Goal: Transaction & Acquisition: Purchase product/service

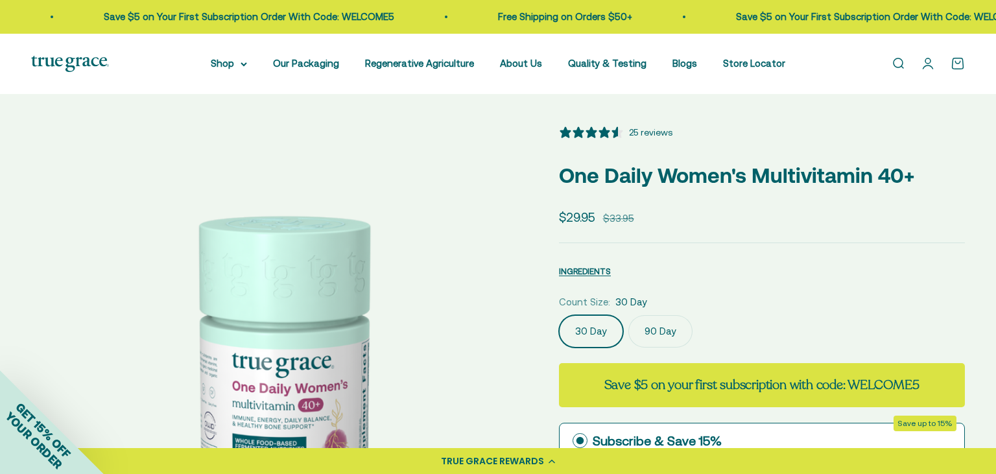
select select "3"
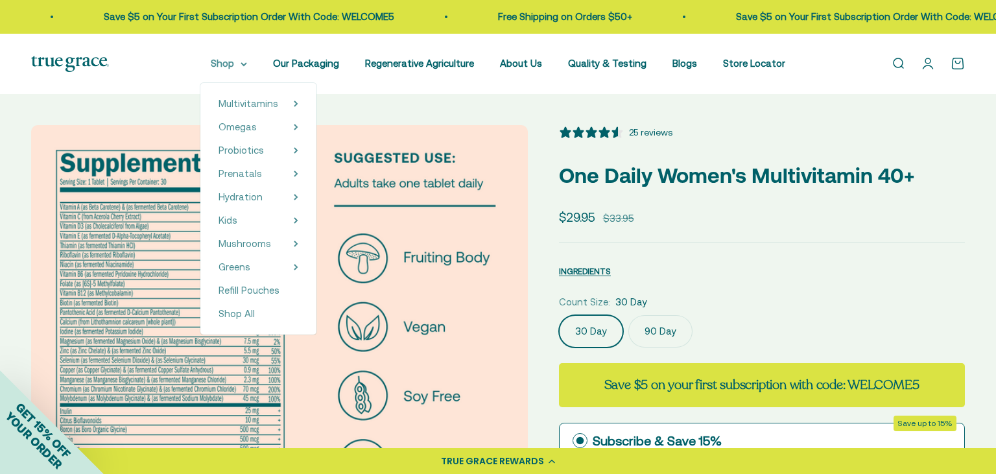
click at [219, 62] on summary "Shop" at bounding box center [229, 64] width 36 height 16
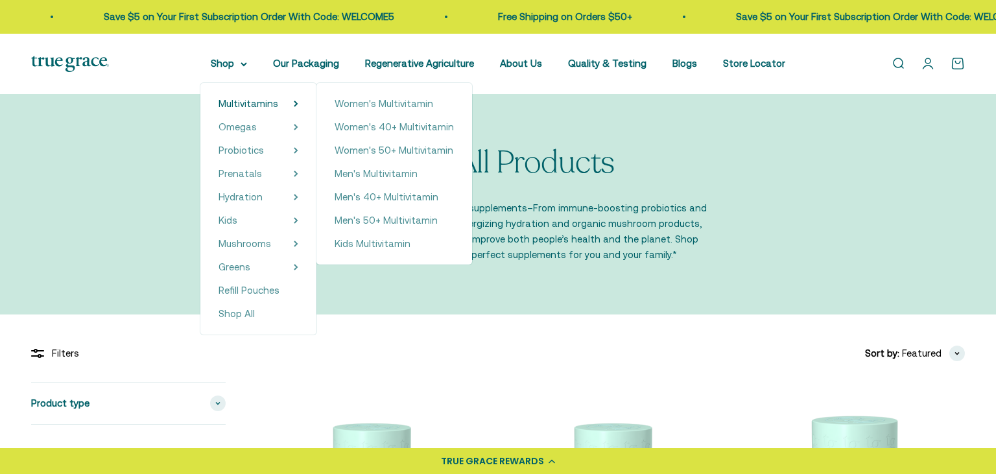
click at [383, 131] on span "Women's 40+ Multivitamin" at bounding box center [394, 126] width 119 height 11
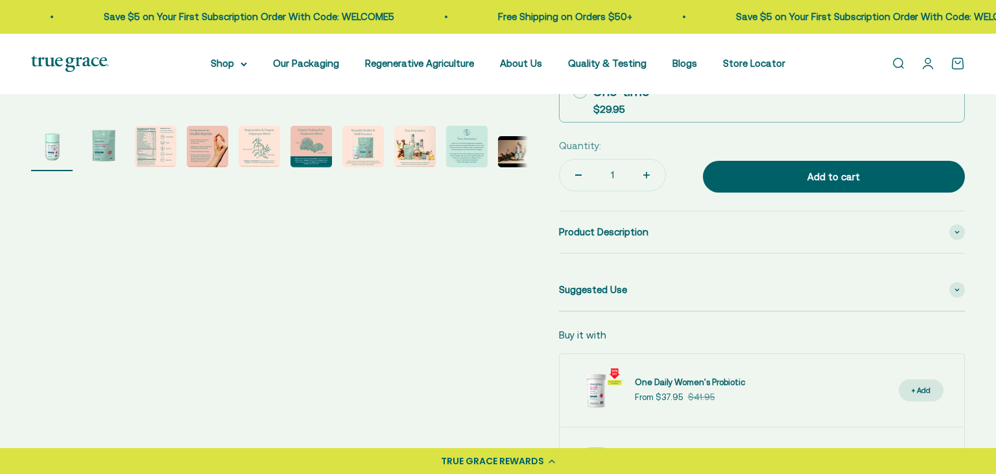
drag, startPoint x: 163, startPoint y: 146, endPoint x: 178, endPoint y: 168, distance: 27.0
click at [162, 146] on img "Go to item 3" at bounding box center [156, 147] width 42 height 42
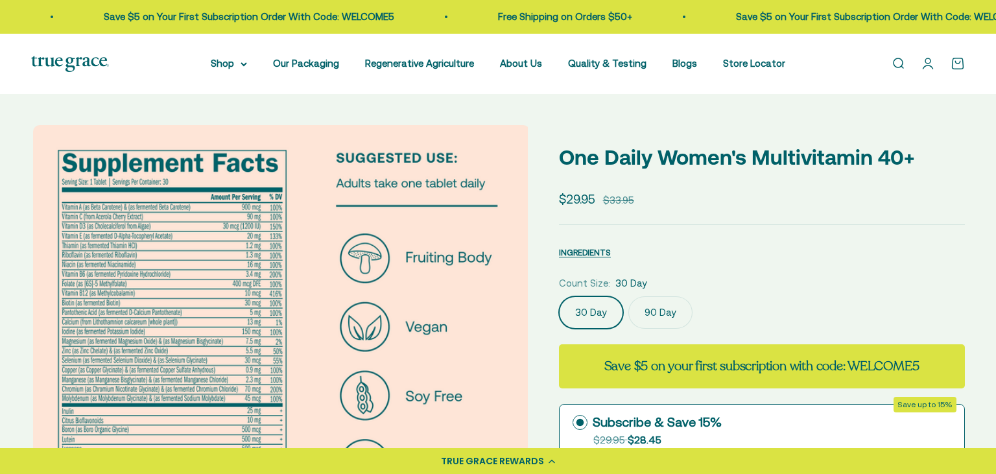
select select "3"
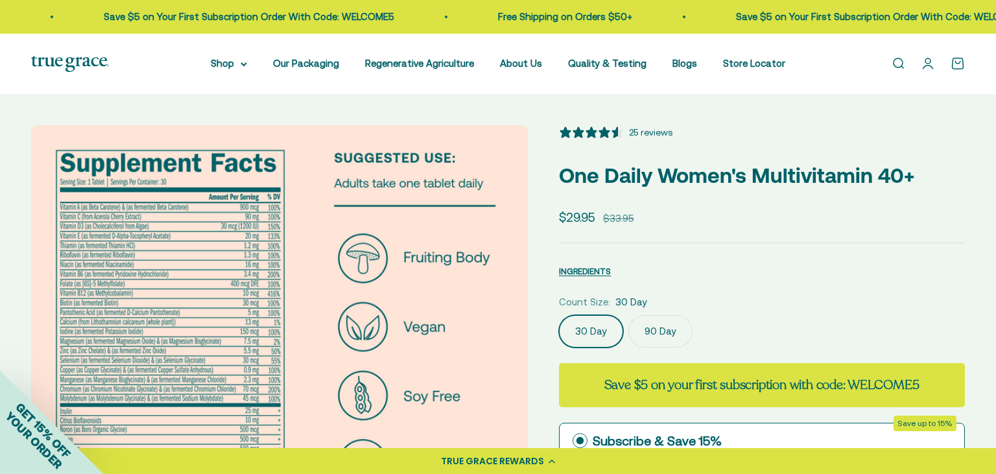
scroll to position [206, 0]
